Goal: Check status: Check status

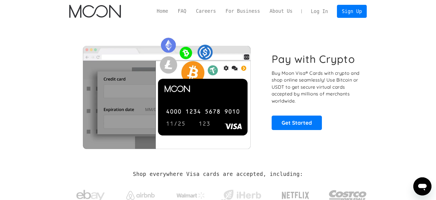
click at [328, 14] on link "Log In" at bounding box center [319, 11] width 27 height 12
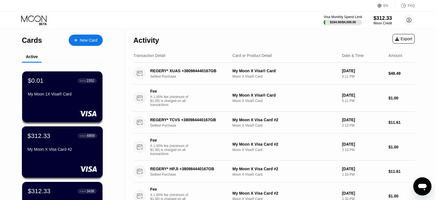
click at [87, 135] on div "● ● ● ● 6859" at bounding box center [87, 136] width 14 height 4
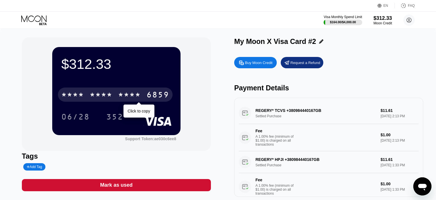
click at [104, 94] on div "* * * *" at bounding box center [101, 95] width 23 height 9
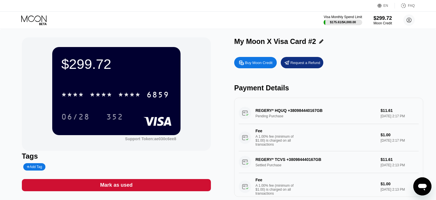
drag, startPoint x: 273, startPoint y: 113, endPoint x: 280, endPoint y: 113, distance: 7.1
click at [280, 113] on div "REGERY* HQUQ +380984440167GB Pending Purchase $11.61 Aug 20, 2025 2:17 PM Fee A…" at bounding box center [329, 126] width 180 height 49
